Goal: Task Accomplishment & Management: Use online tool/utility

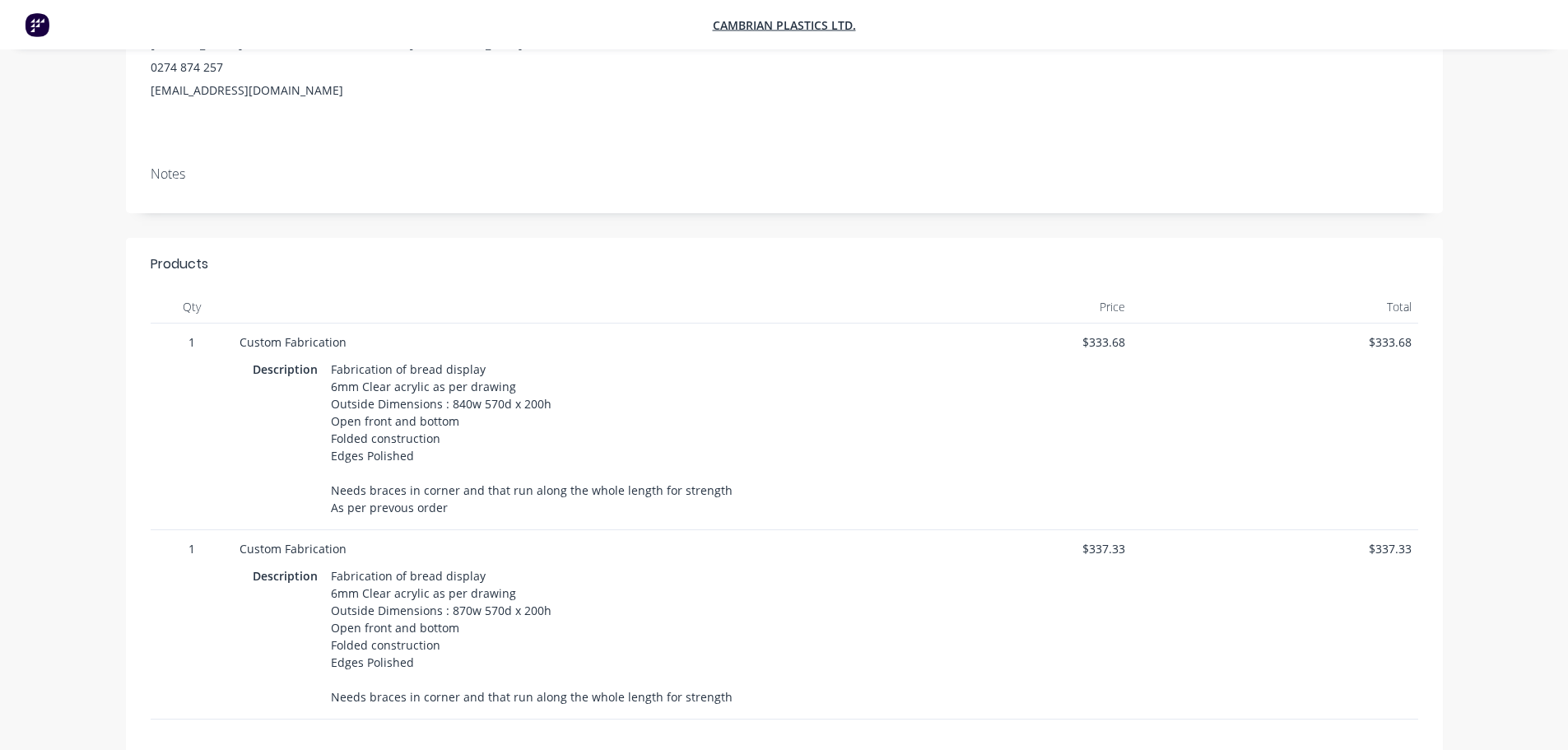
scroll to position [247, 0]
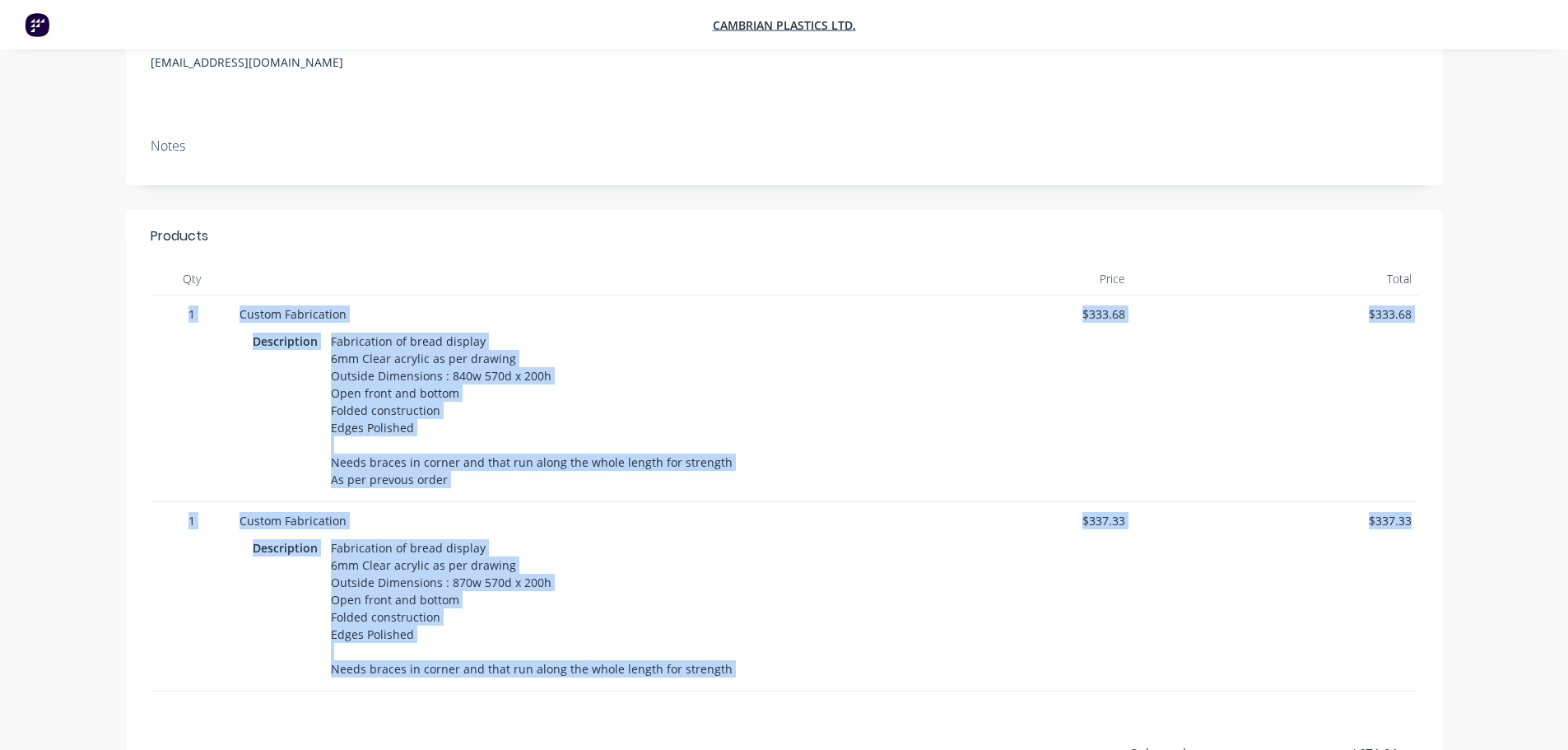
drag, startPoint x: 170, startPoint y: 306, endPoint x: 1409, endPoint y: 570, distance: 1266.8
click at [1409, 570] on div "1 Custom Fabrication Description Fabrication of bread display 6mm Clear acrylic…" at bounding box center [785, 493] width 1268 height 396
copy div "1 Custom Fabrication Description Fabrication of bread display 6mm Clear acrylic…"
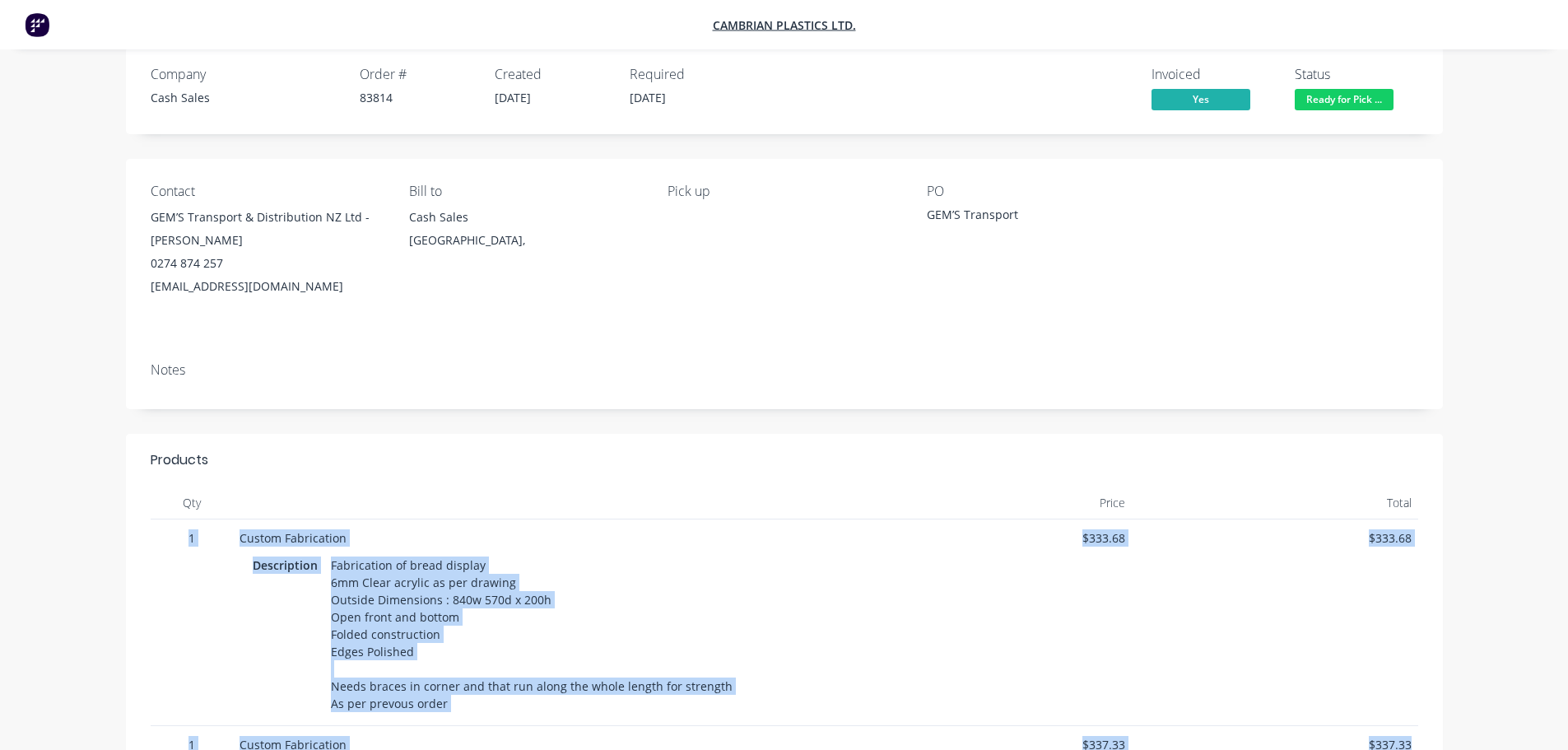
scroll to position [0, 0]
